Goal: Find specific page/section

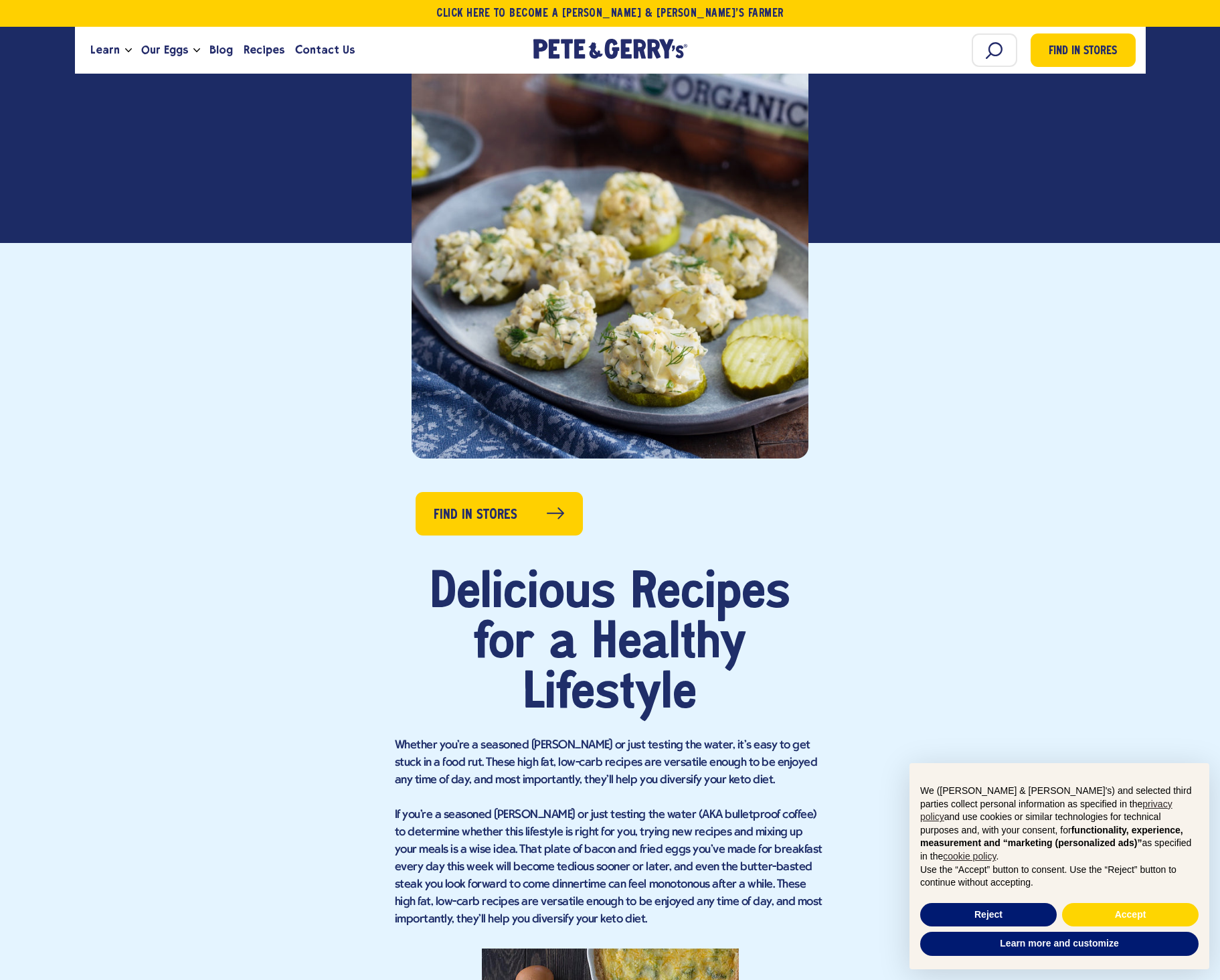
scroll to position [334, 0]
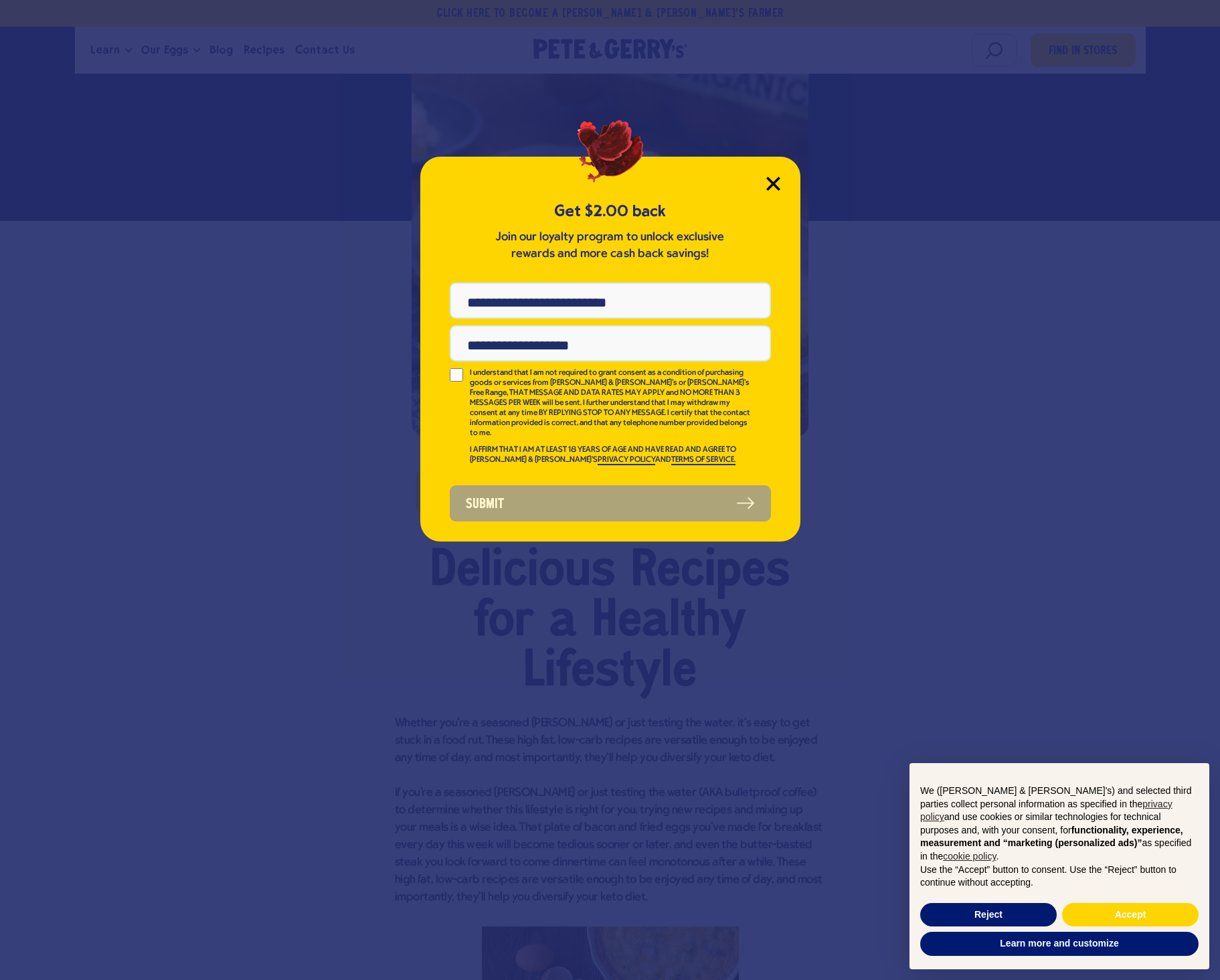
click at [772, 179] on icon "Close Modal" at bounding box center [774, 184] width 14 height 14
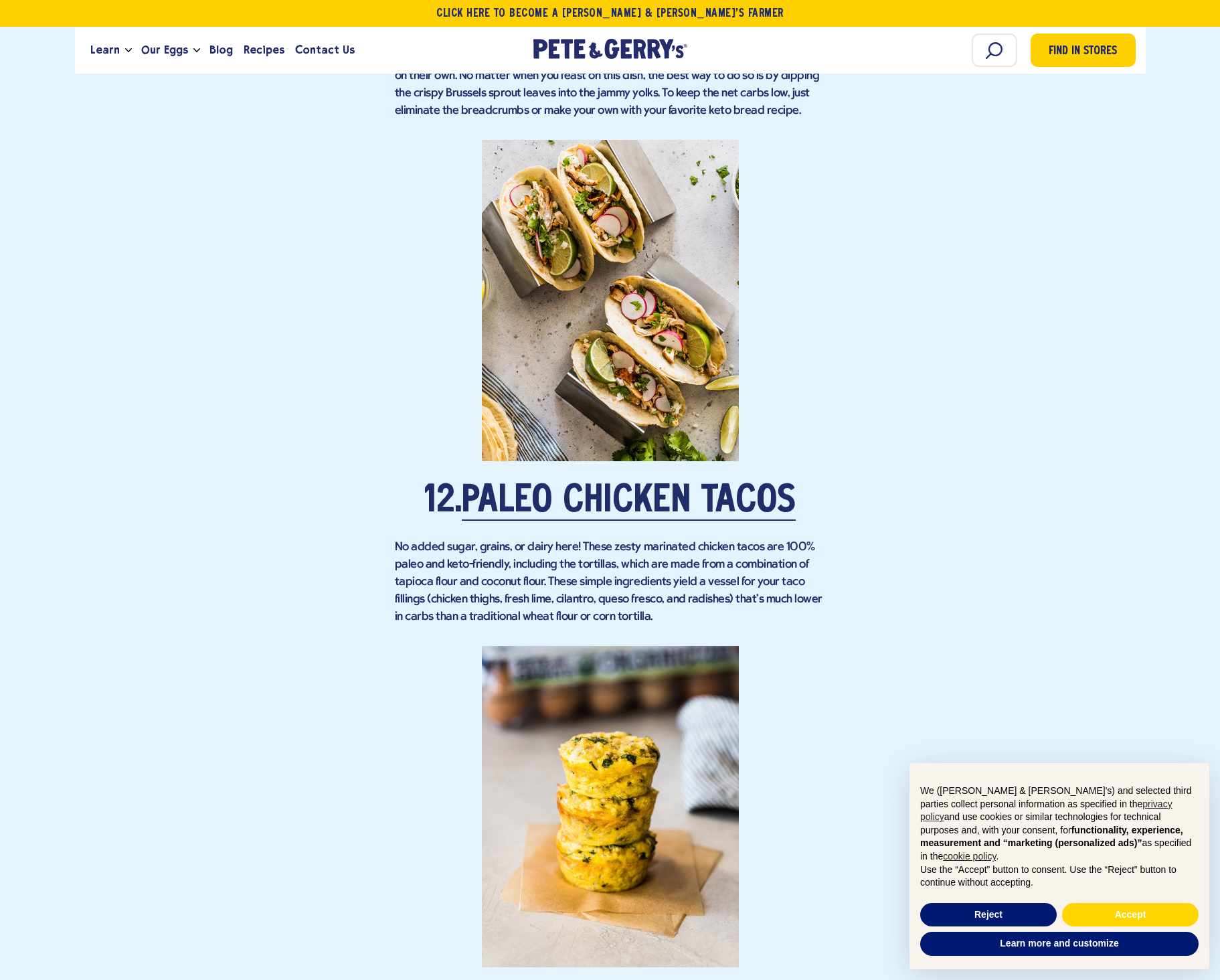
scroll to position [7092, 0]
click at [634, 501] on link "Paleo Chicken Tacos" at bounding box center [629, 503] width 334 height 38
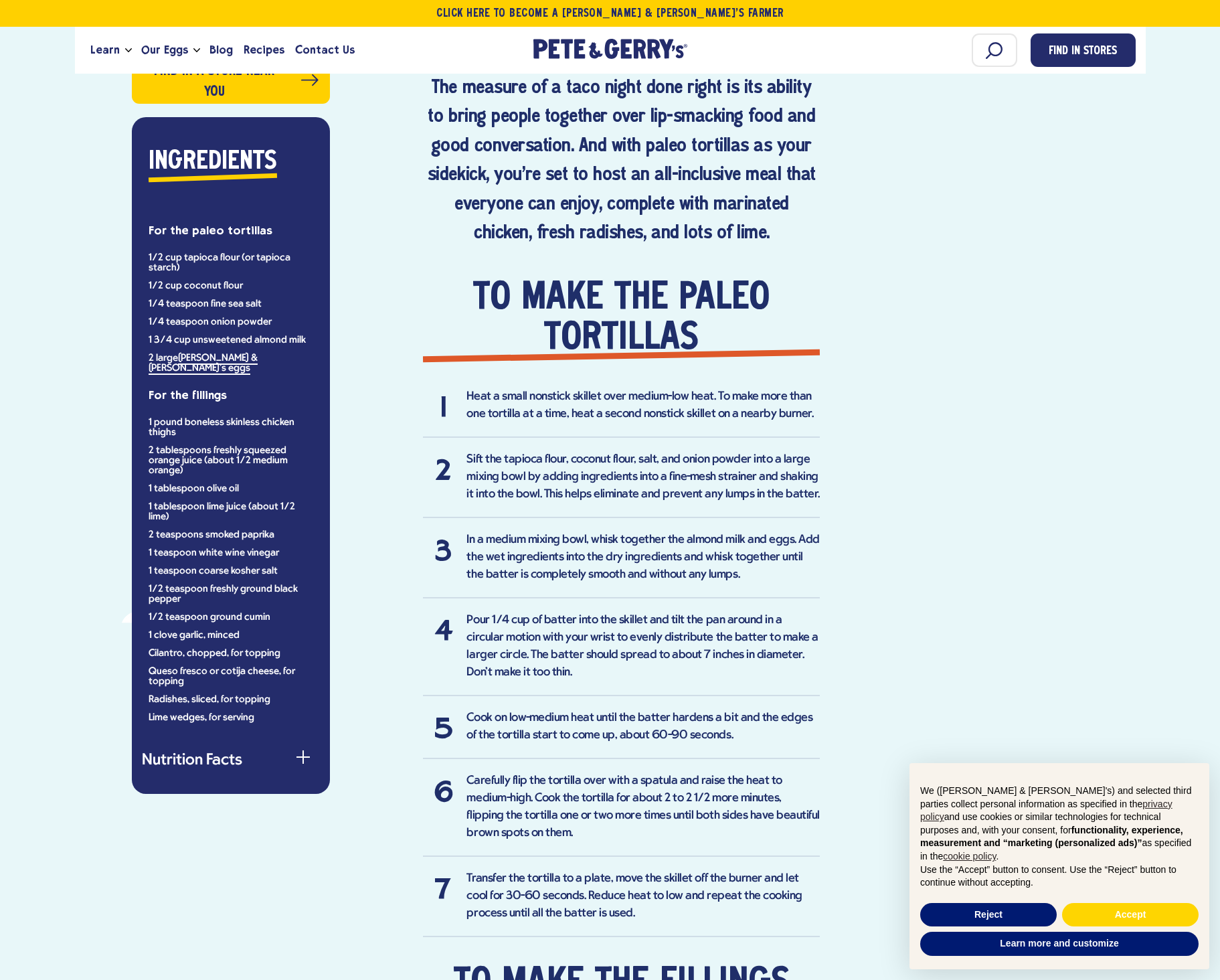
scroll to position [736, 0]
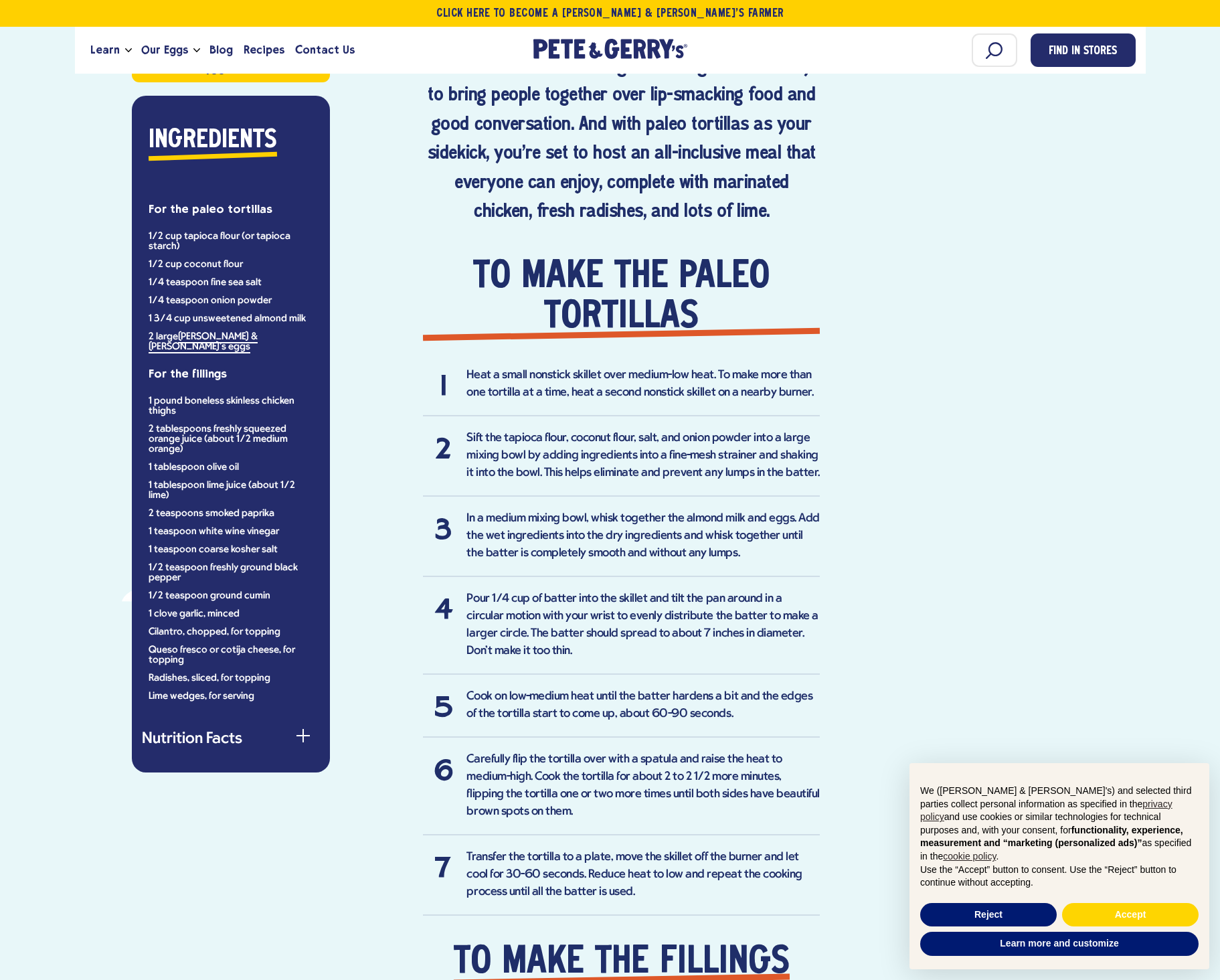
click at [1131, 222] on div "Find in a store near you Ingredients For the paleo tortillas 1/2 cup tapioca fl…" at bounding box center [610, 759] width 1051 height 1850
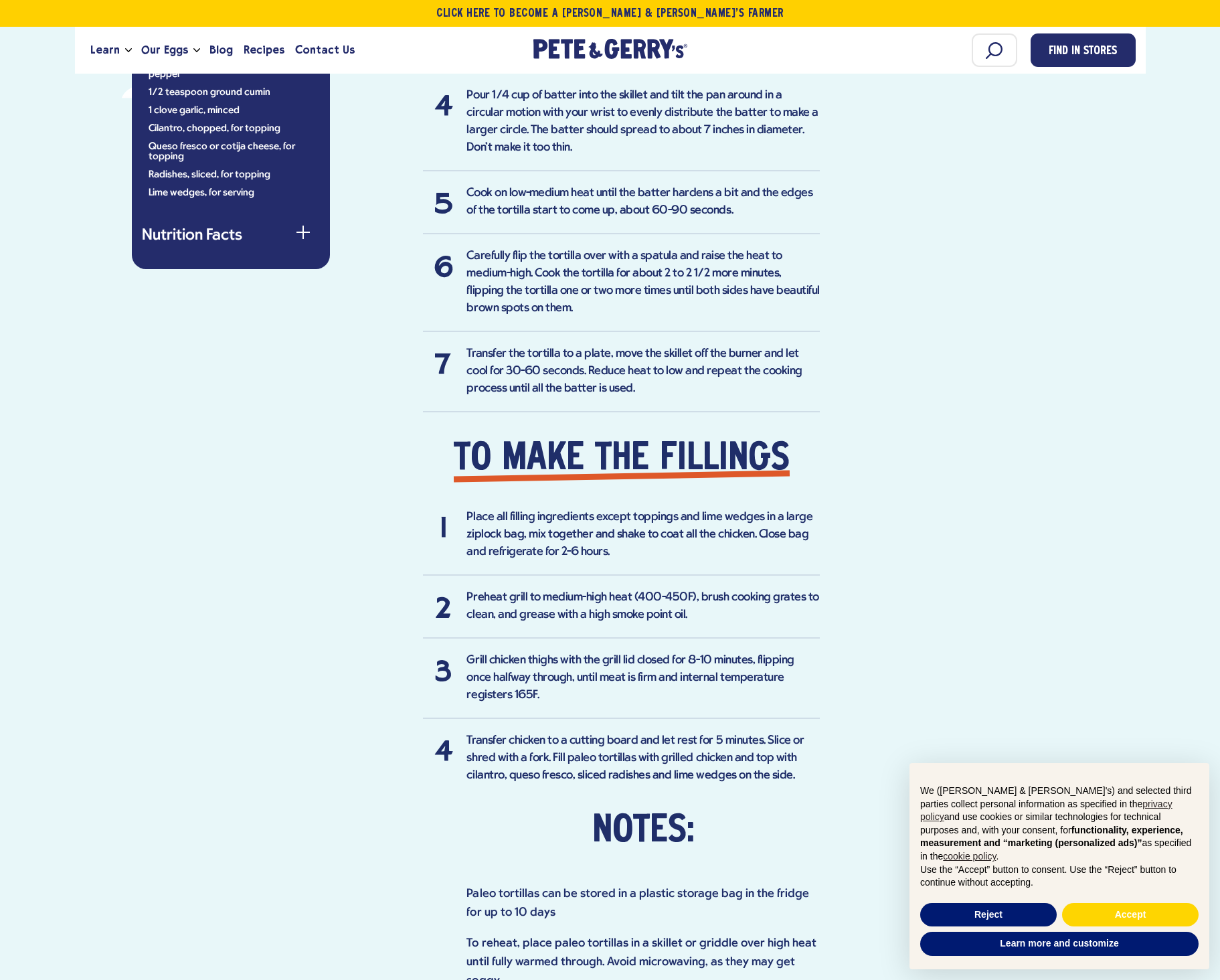
scroll to position [937, 0]
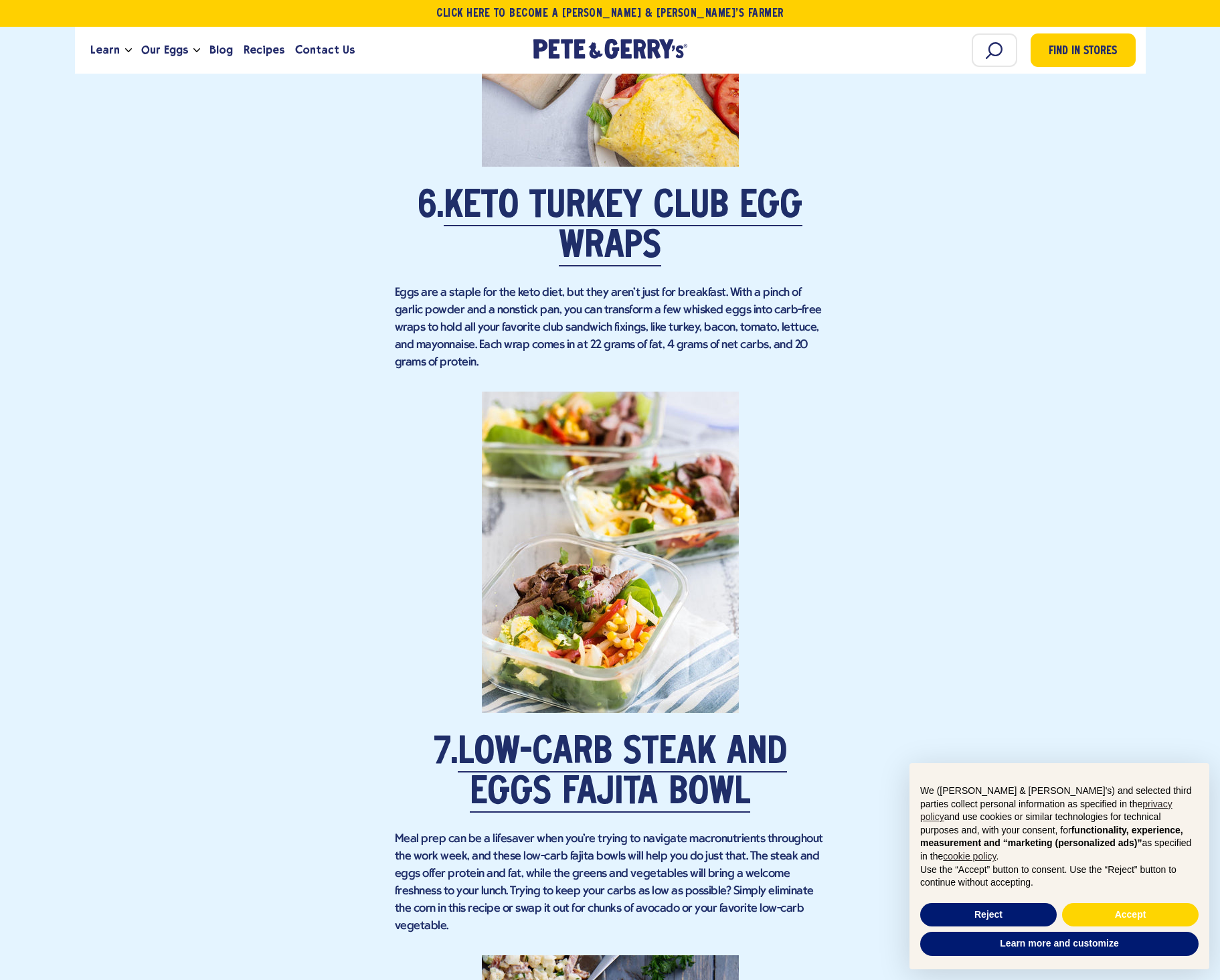
scroll to position [4082, 0]
click at [975, 329] on div "Find in Stores Delicious Recipes for a Healthy Lifestyle Whether you're a seaso…" at bounding box center [610, 708] width 1051 height 8226
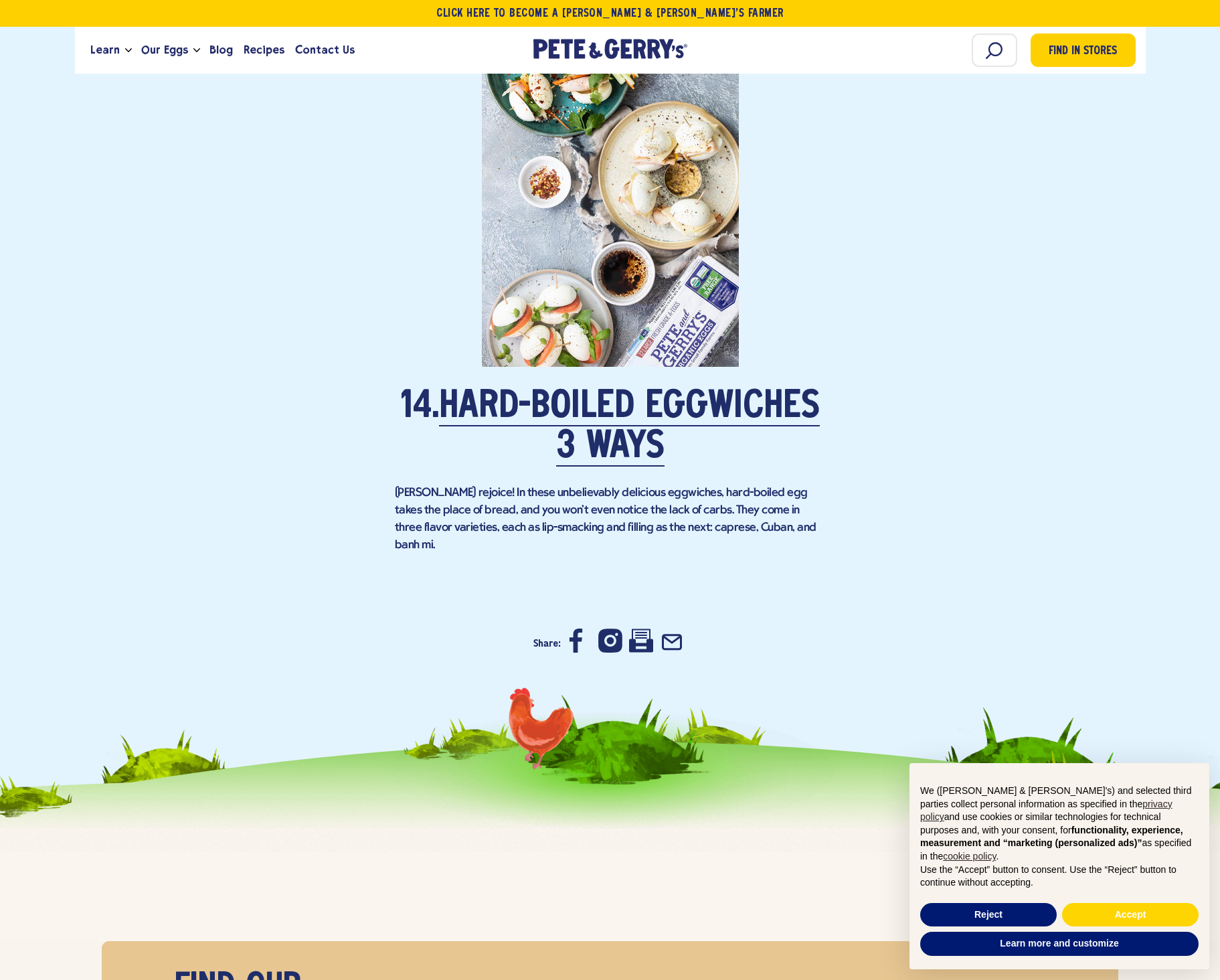
scroll to position [7895, 0]
